Goal: Information Seeking & Learning: Stay updated

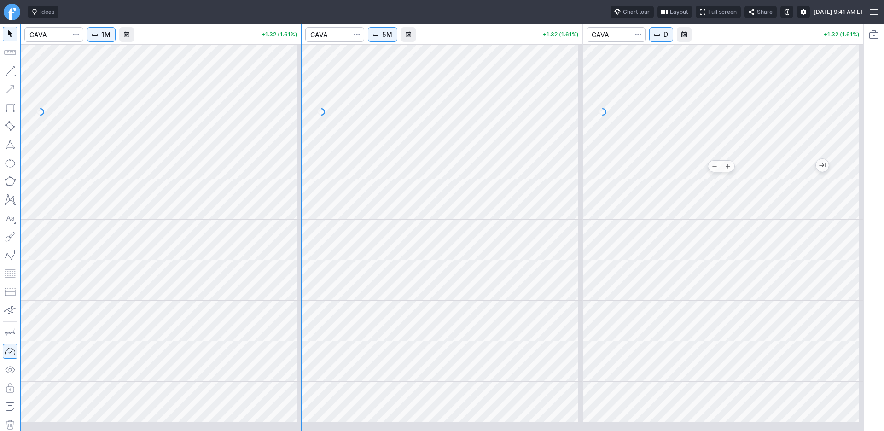
click at [674, 179] on div at bounding box center [723, 111] width 280 height 135
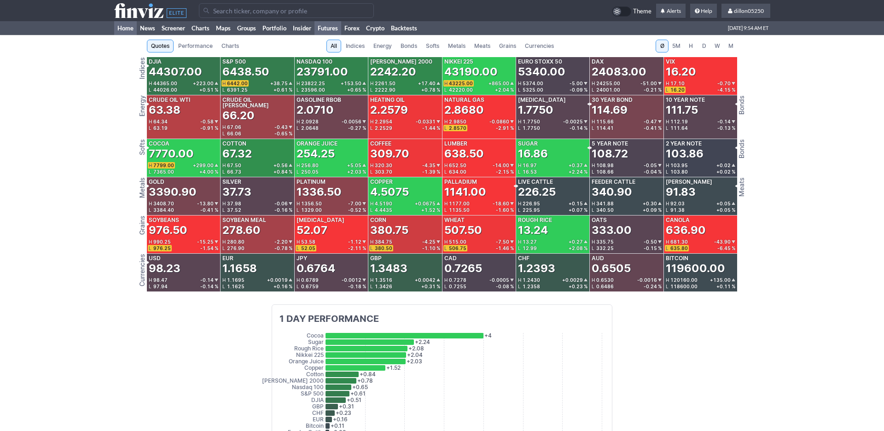
click at [133, 35] on link "Home" at bounding box center [125, 28] width 23 height 14
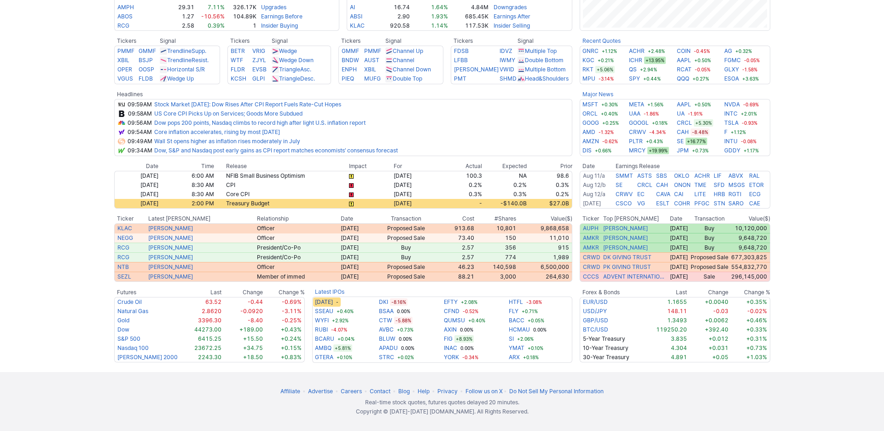
scroll to position [451, 0]
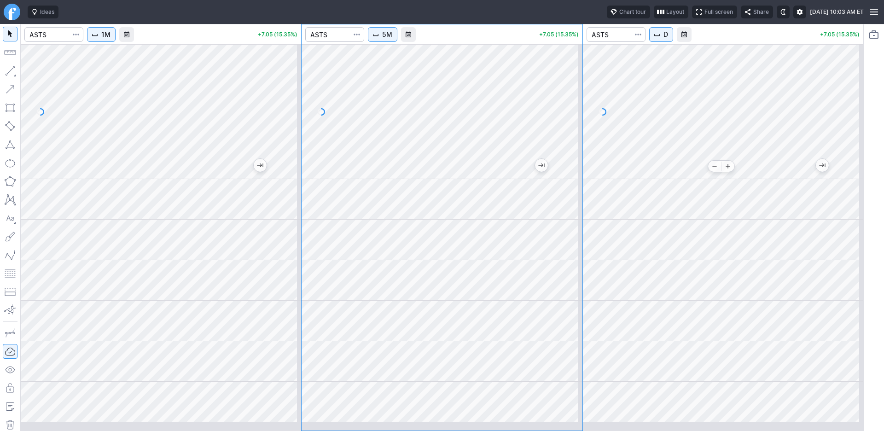
click at [717, 174] on div at bounding box center [723, 111] width 280 height 135
